Goal: Information Seeking & Learning: Learn about a topic

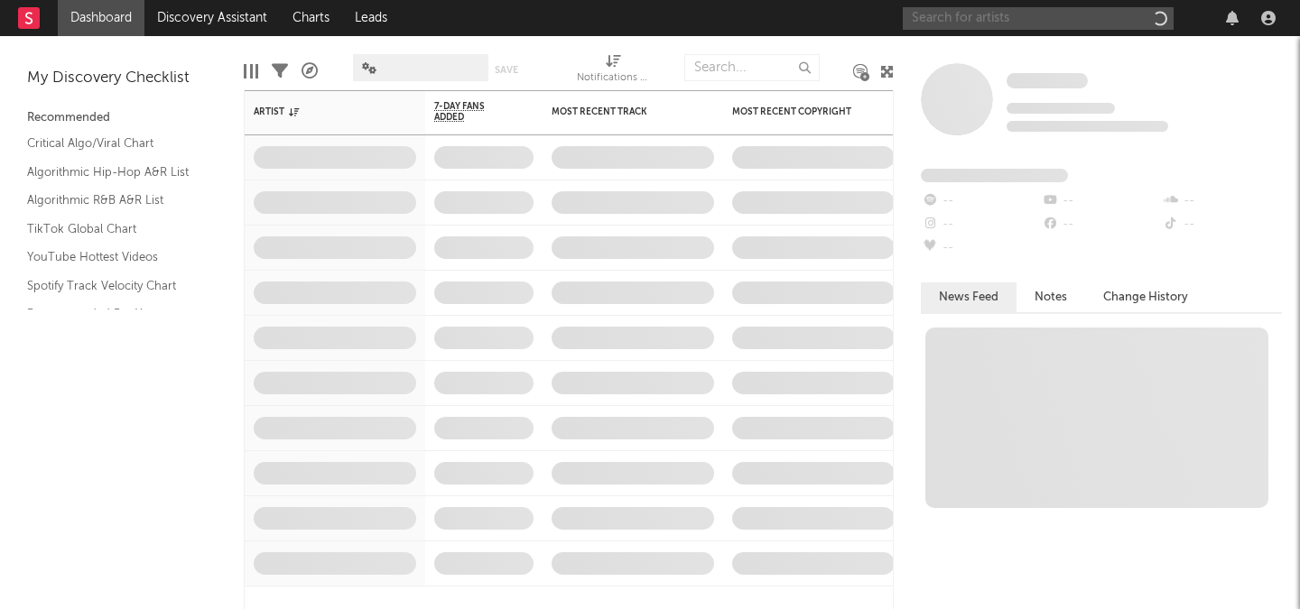
click at [972, 26] on input "text" at bounding box center [1038, 18] width 271 height 23
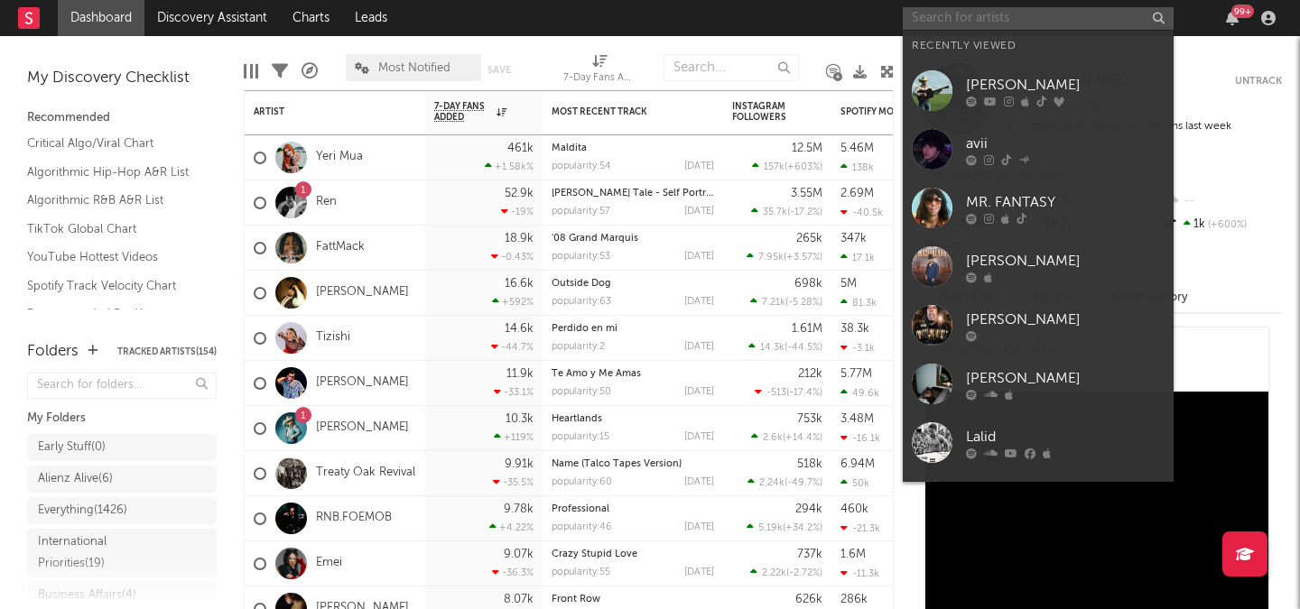
click at [952, 23] on input "text" at bounding box center [1038, 18] width 271 height 23
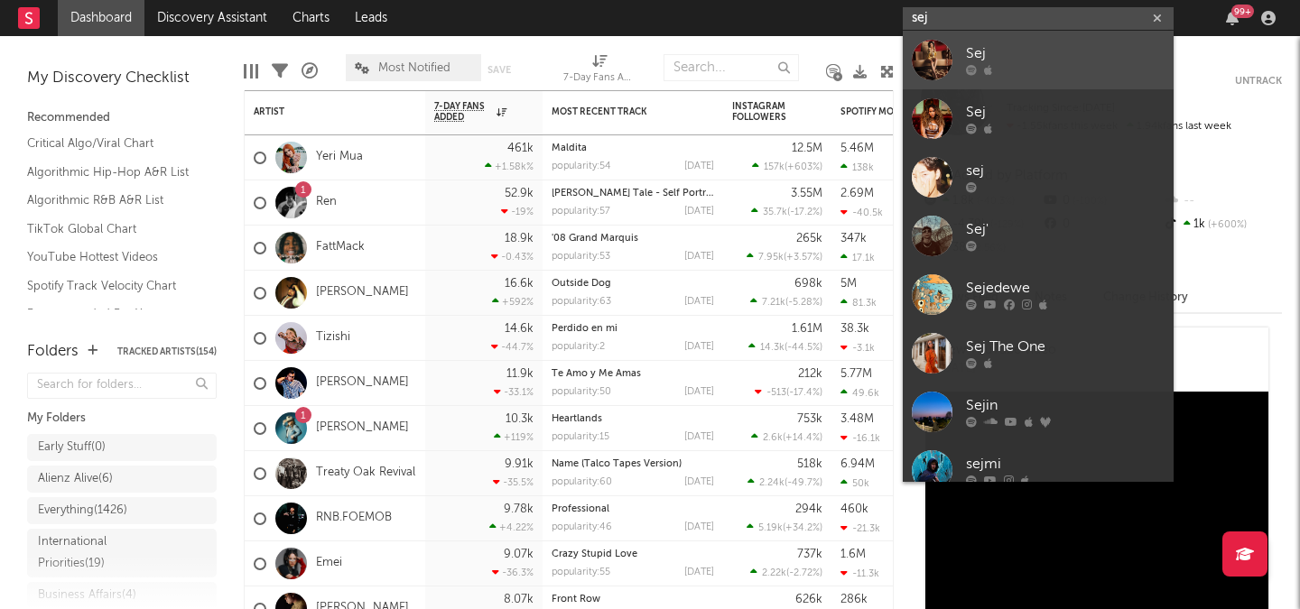
type input "sej"
click at [1007, 57] on div "Sej" at bounding box center [1065, 54] width 199 height 22
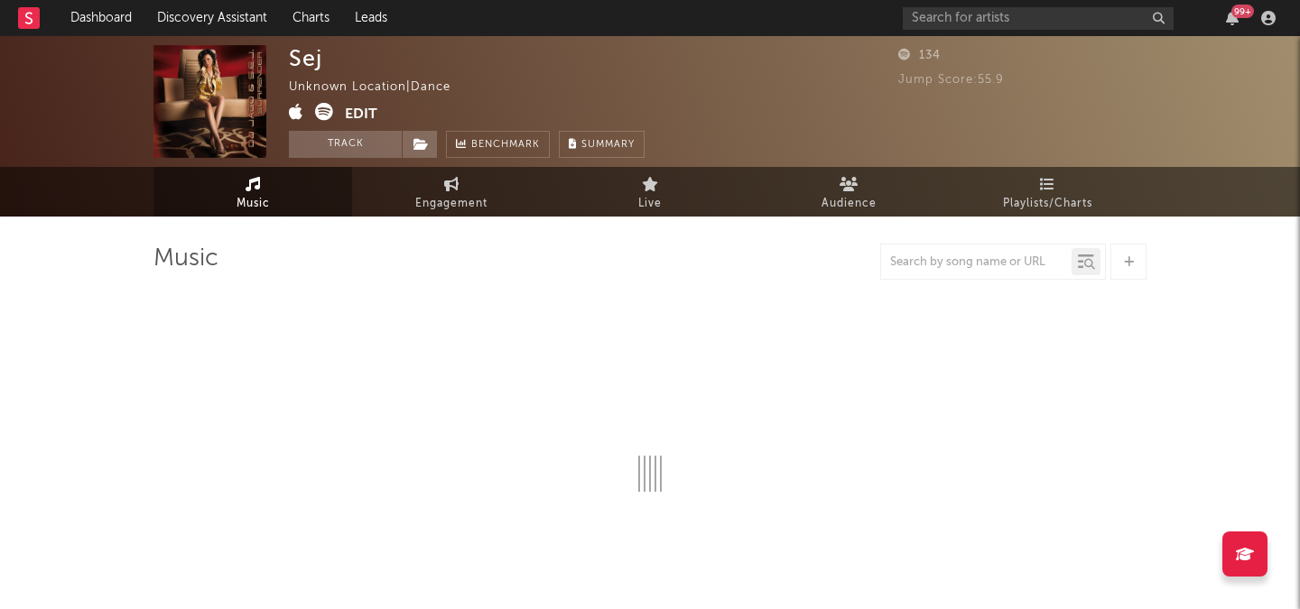
select select "1w"
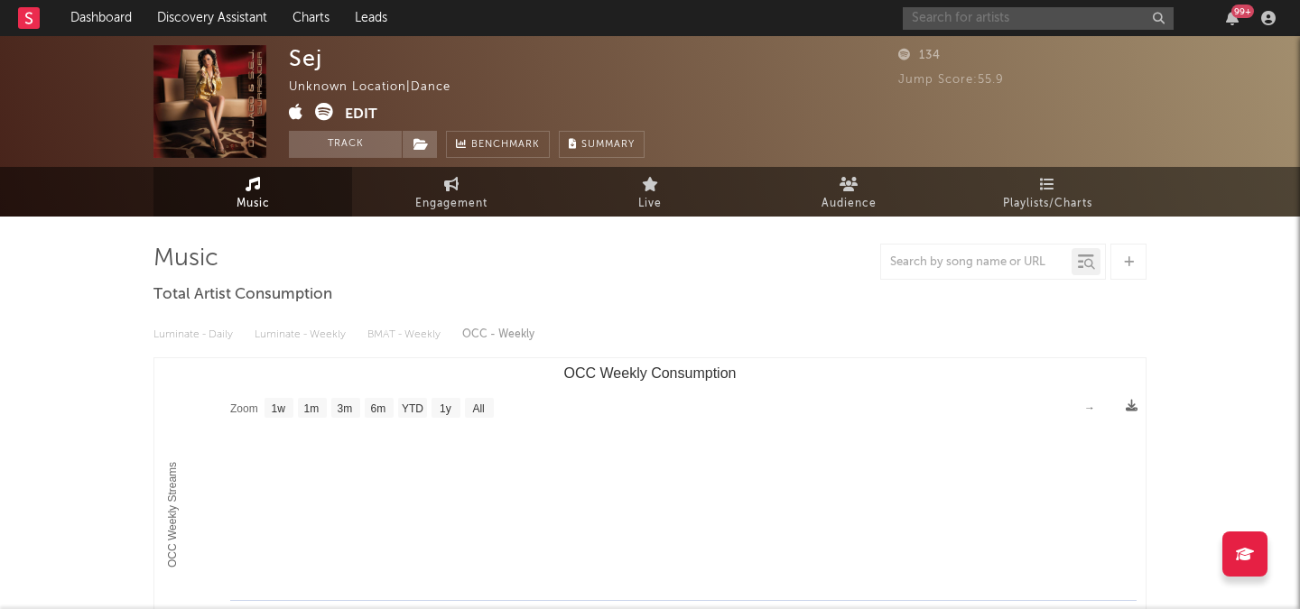
click at [968, 26] on input "text" at bounding box center [1038, 18] width 271 height 23
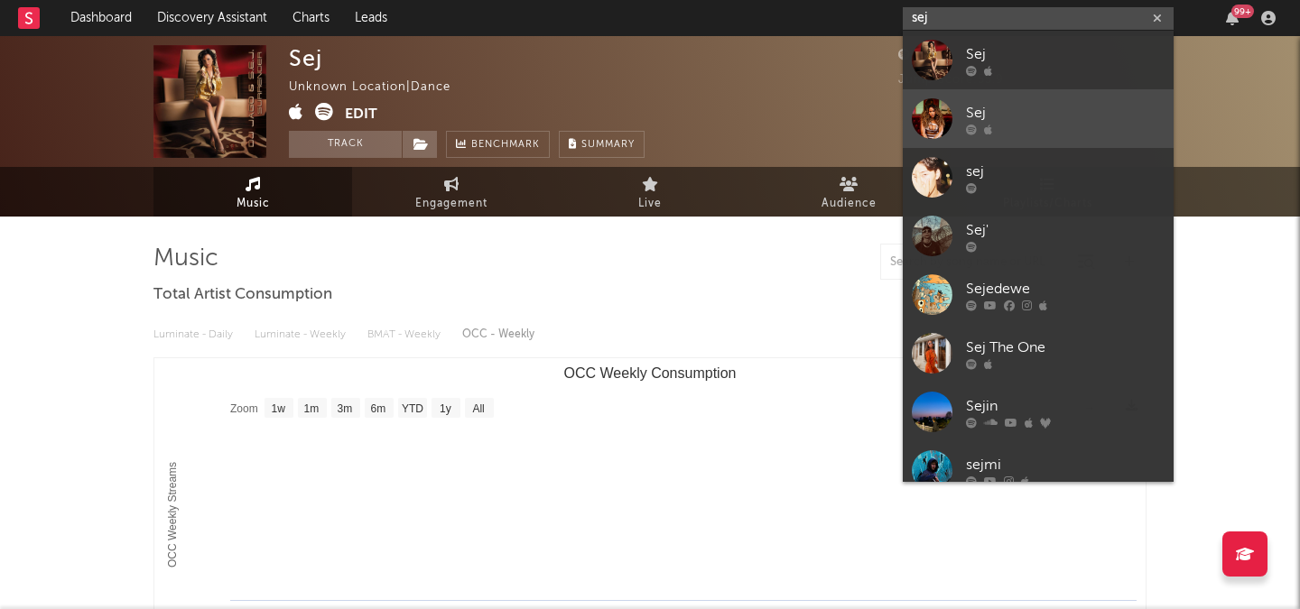
type input "sej"
click at [992, 109] on div "Sej" at bounding box center [1065, 113] width 199 height 22
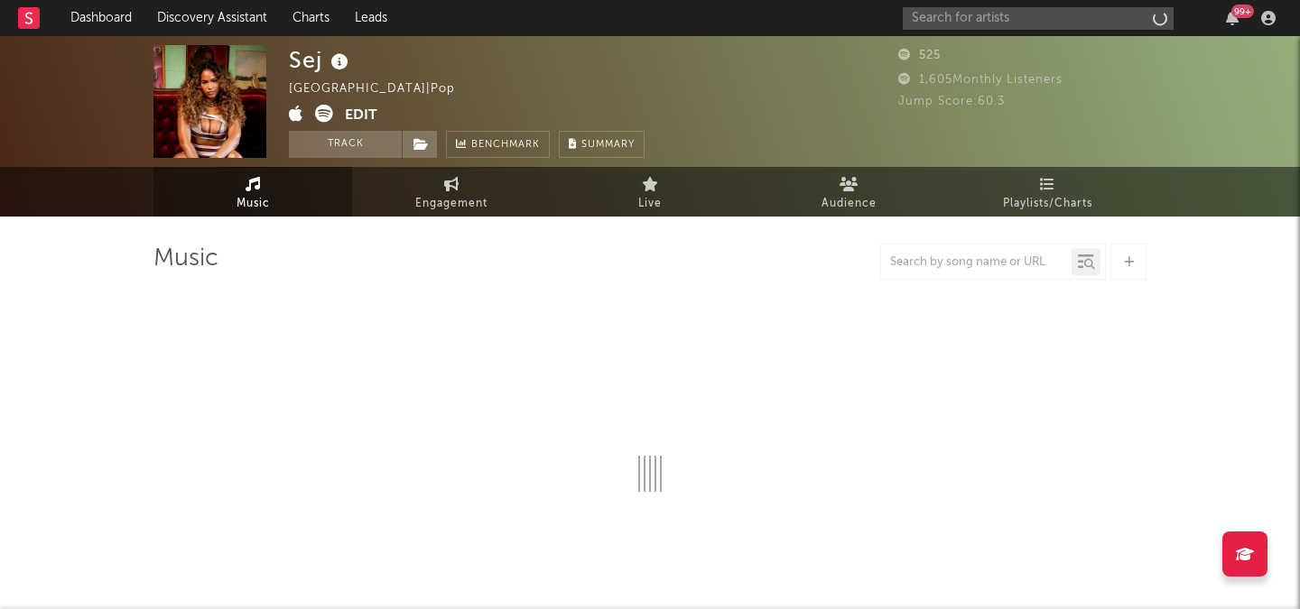
select select "1w"
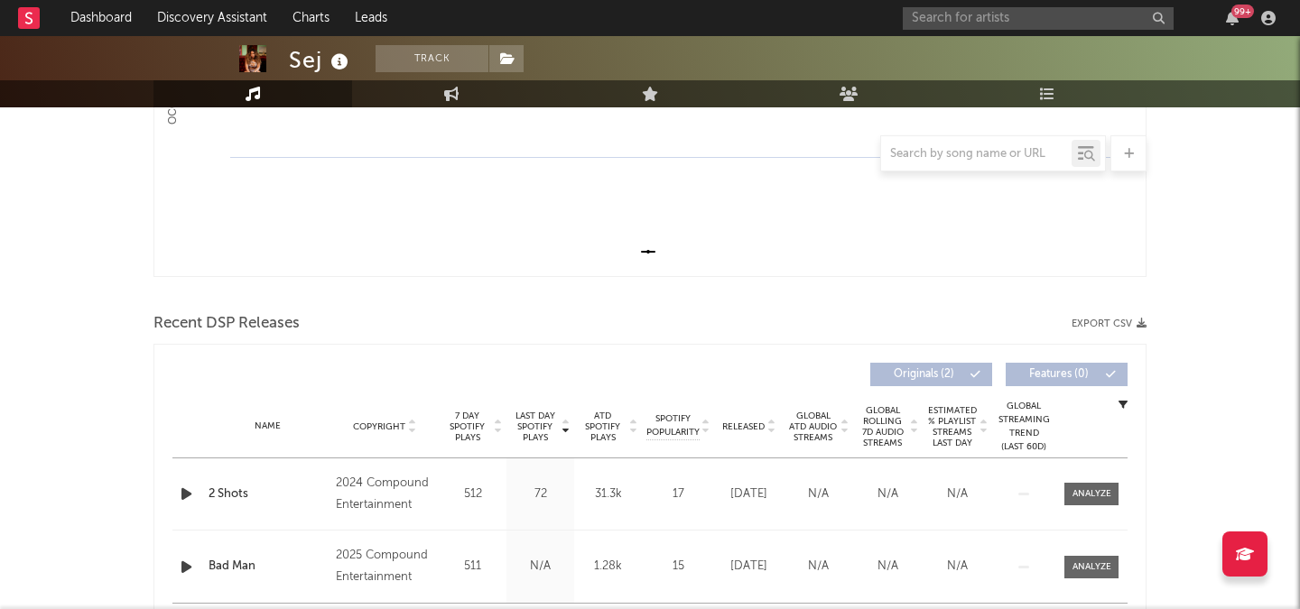
scroll to position [556, 0]
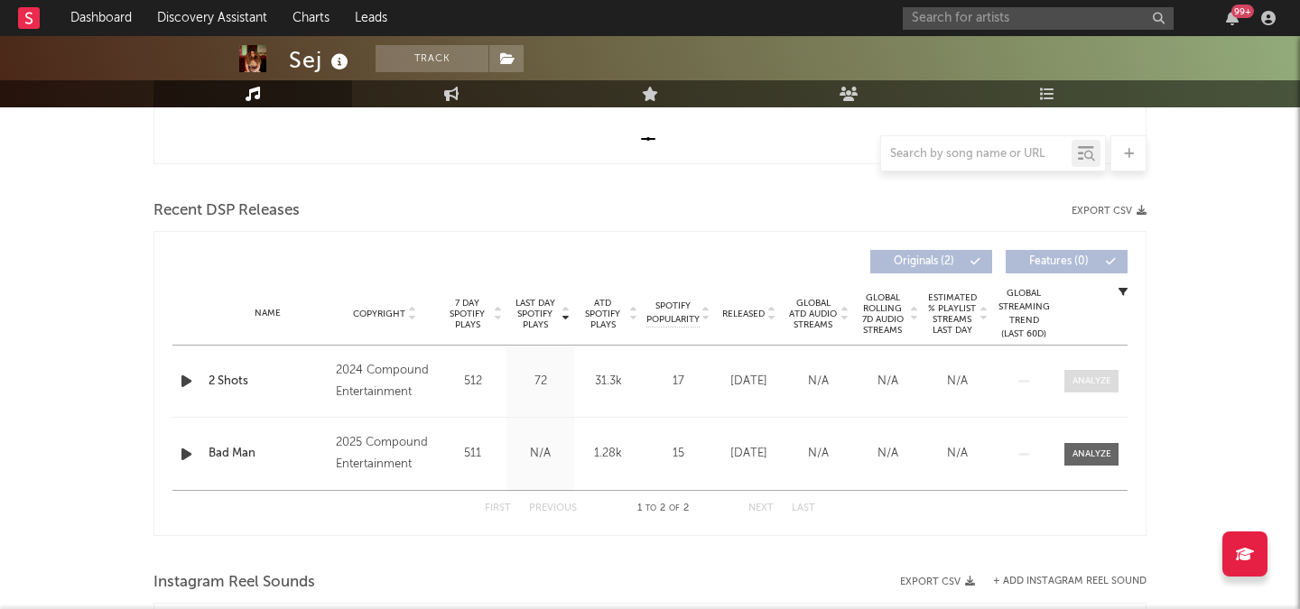
click at [1079, 381] on div at bounding box center [1092, 382] width 39 height 14
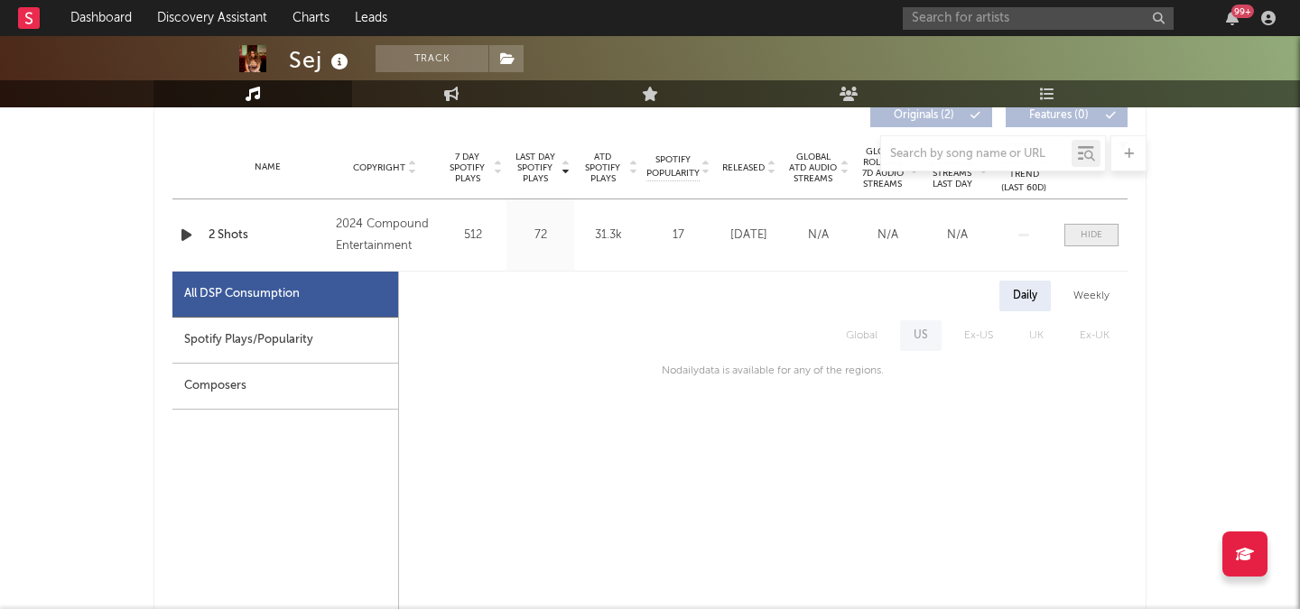
scroll to position [712, 0]
